Goal: Contribute content: Add original content to the website for others to see

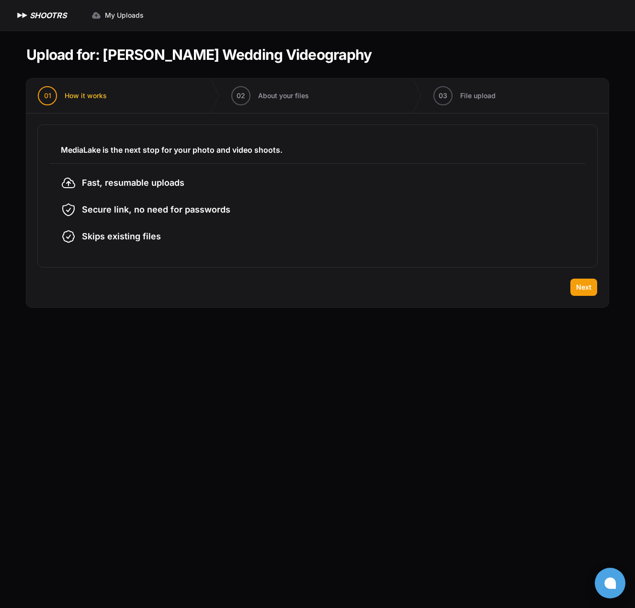
click at [554, 43] on section "Upload for: [PERSON_NAME] Wedding Videography 01 How it works" at bounding box center [317, 177] width 582 height 292
click at [588, 290] on span "Next" at bounding box center [583, 287] width 15 height 10
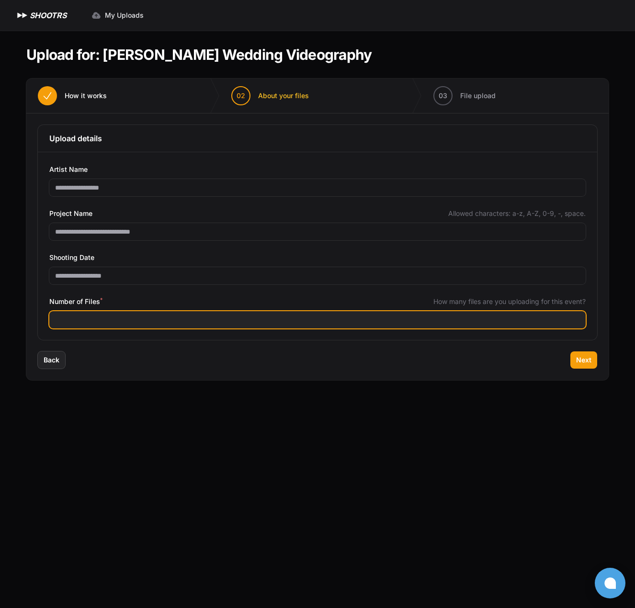
click at [134, 322] on input "***" at bounding box center [317, 319] width 536 height 17
type input "***"
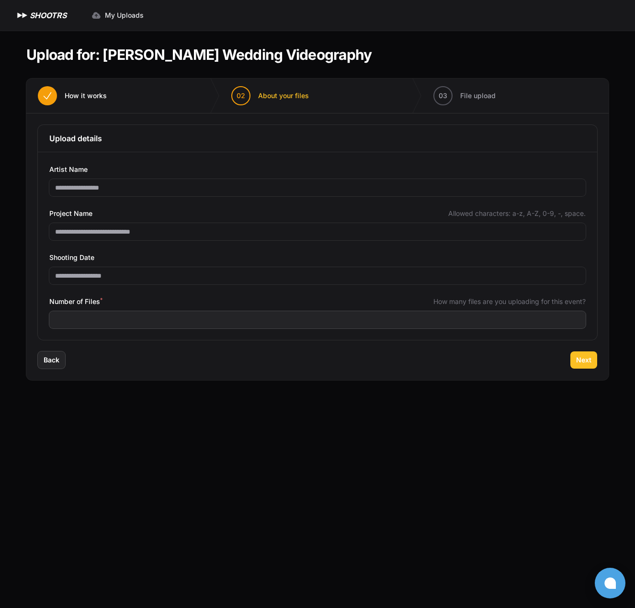
click at [582, 359] on span "Next" at bounding box center [583, 360] width 15 height 10
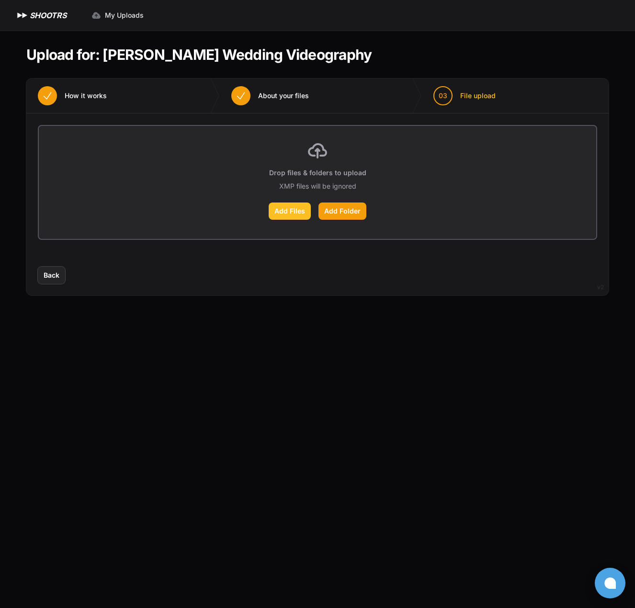
click at [280, 209] on label "Add Files" at bounding box center [290, 210] width 42 height 17
click at [0, 0] on input "Add Files" at bounding box center [0, 0] width 0 height 0
click at [281, 210] on label "Add Files" at bounding box center [290, 210] width 42 height 17
click at [0, 0] on input "Add Files" at bounding box center [0, 0] width 0 height 0
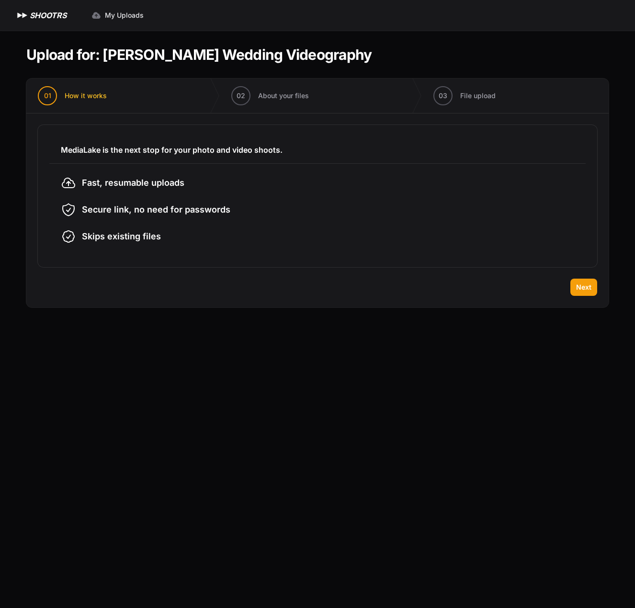
click at [582, 299] on div "Back Next" at bounding box center [317, 293] width 582 height 29
click at [584, 292] on button "Next" at bounding box center [583, 287] width 27 height 17
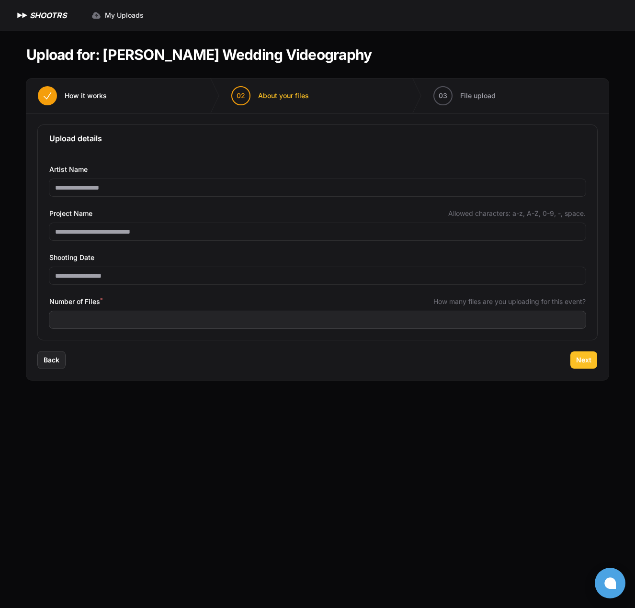
click at [576, 355] on span "Next" at bounding box center [583, 360] width 15 height 10
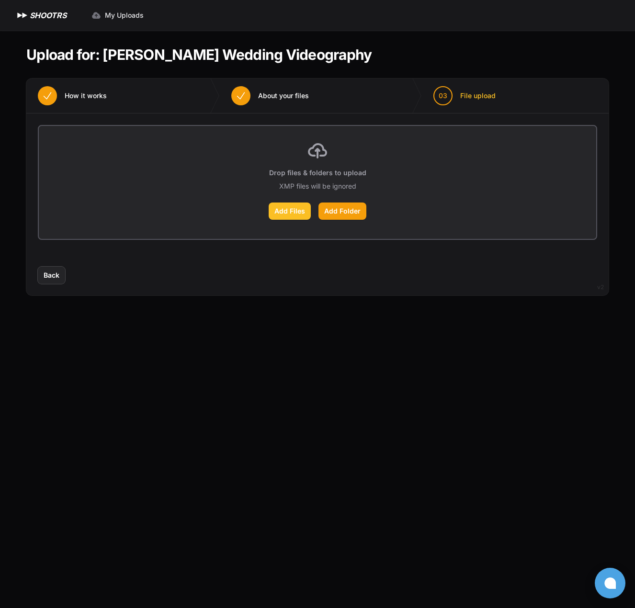
click at [291, 210] on label "Add Files" at bounding box center [290, 210] width 42 height 17
click at [0, 0] on input "Add Files" at bounding box center [0, 0] width 0 height 0
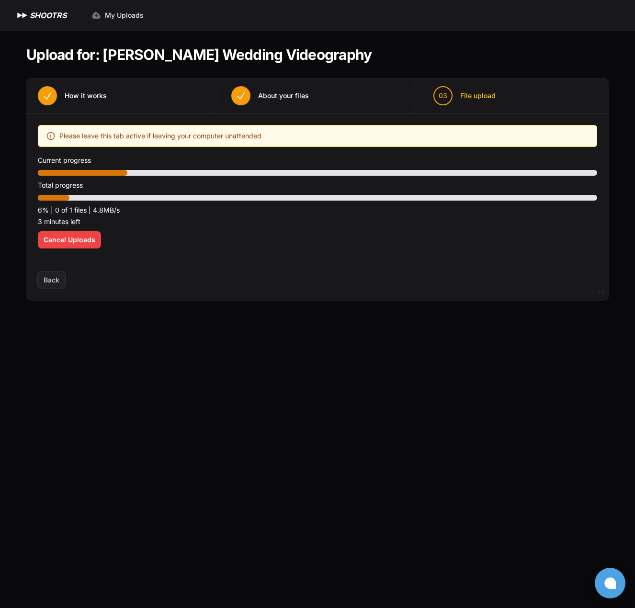
click at [283, 261] on div "Upload placeholder Optimize your upload experience We recommend Google Chrome f…" at bounding box center [317, 192] width 582 height 158
